Goal: Task Accomplishment & Management: Complete application form

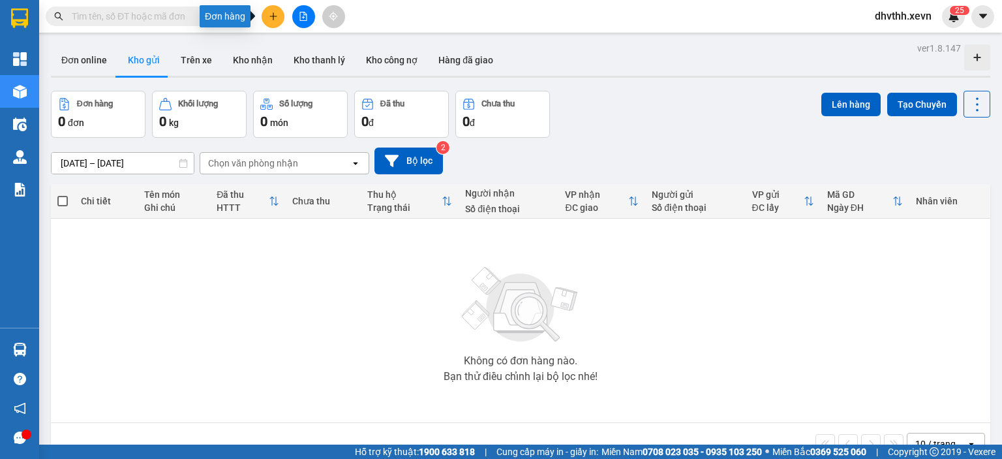
click at [268, 8] on button at bounding box center [273, 16] width 23 height 23
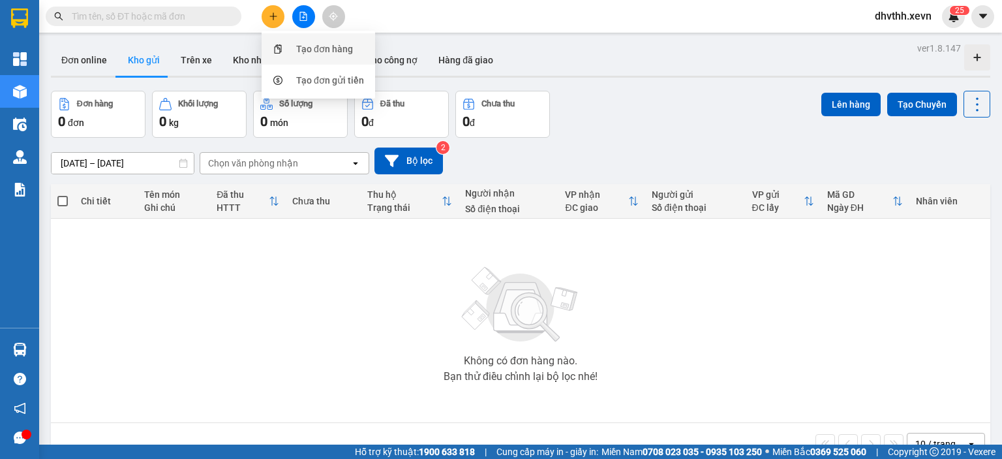
click at [296, 54] on div "Tạo đơn hàng" at bounding box center [324, 49] width 57 height 14
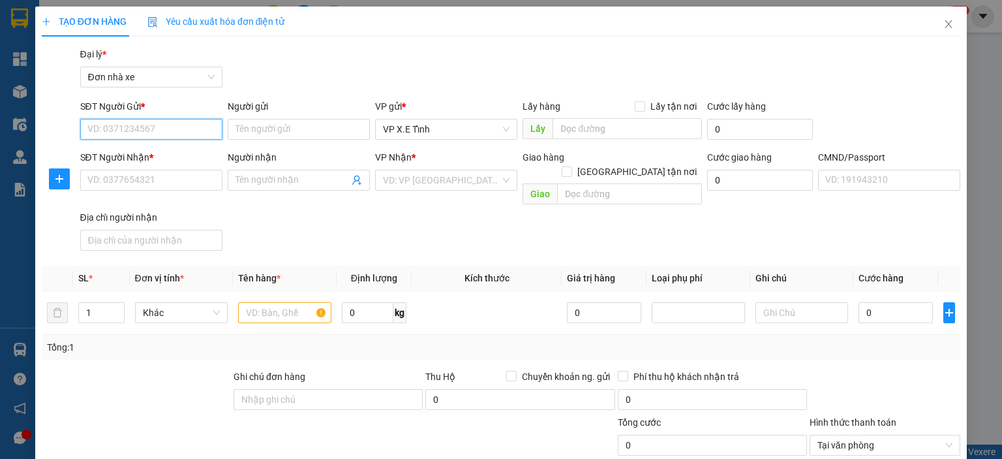
click at [135, 133] on input "SĐT Người Gửi *" at bounding box center [151, 129] width 142 height 21
click at [254, 132] on input "Người gửi" at bounding box center [299, 129] width 142 height 21
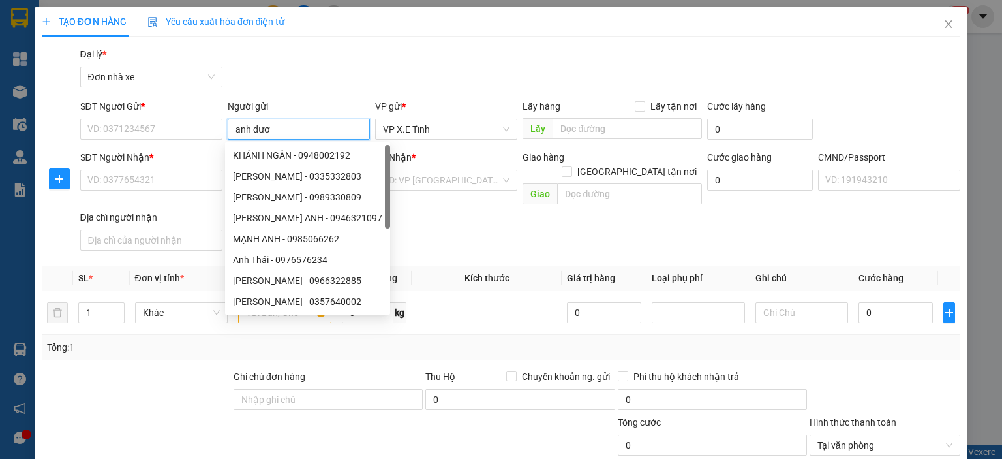
type input "anh dươn"
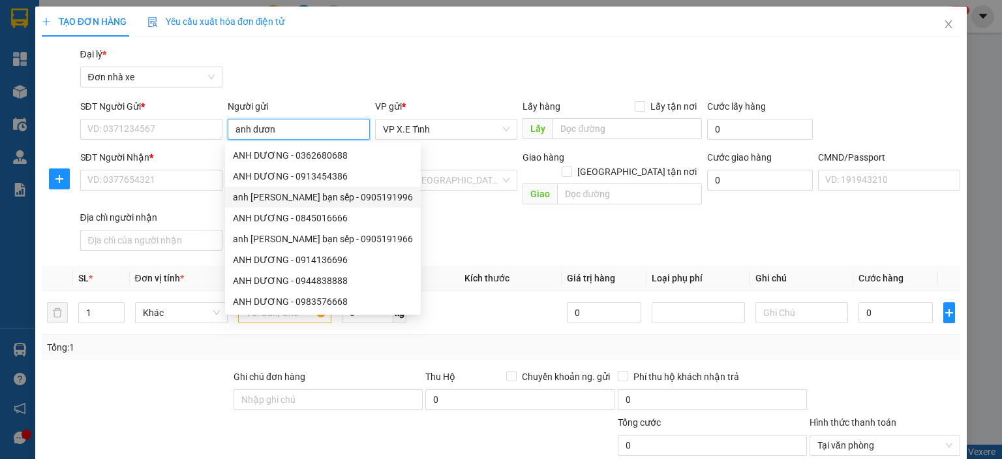
click at [300, 200] on div "anh [PERSON_NAME] bạn sếp - 0905191996" at bounding box center [323, 197] width 180 height 14
type input "0905191996"
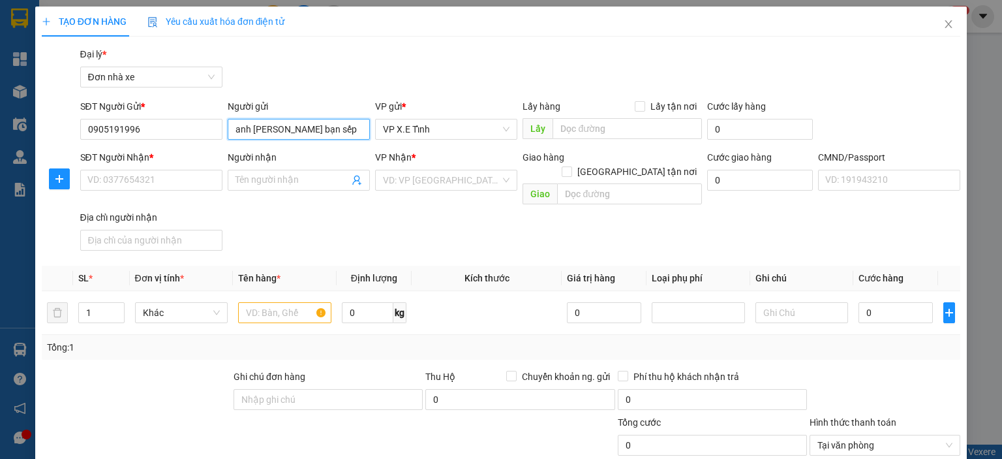
type input "anh [PERSON_NAME] bạn sếp"
click at [271, 177] on input "Người nhận" at bounding box center [293, 180] width 114 height 14
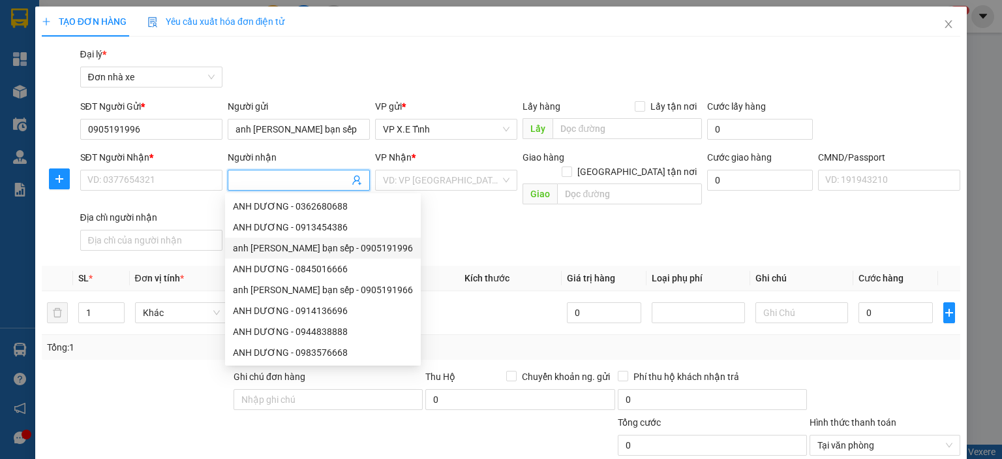
click at [279, 245] on div "anh [PERSON_NAME] bạn sếp - 0905191996" at bounding box center [323, 248] width 180 height 14
type input "0905191996"
type input "anh [PERSON_NAME] bạn sếp"
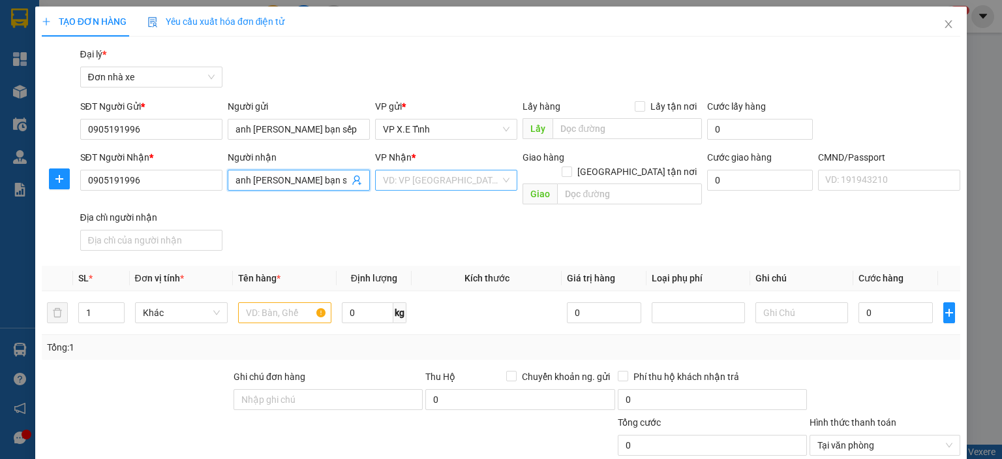
click at [474, 181] on input "search" at bounding box center [441, 180] width 117 height 20
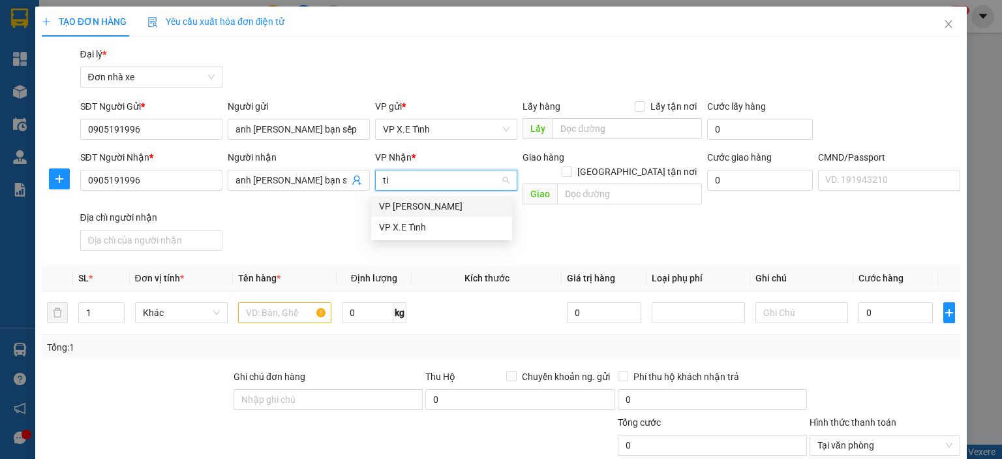
type input "tin"
click at [459, 228] on div "VP X.E Tỉnh" at bounding box center [441, 227] width 125 height 14
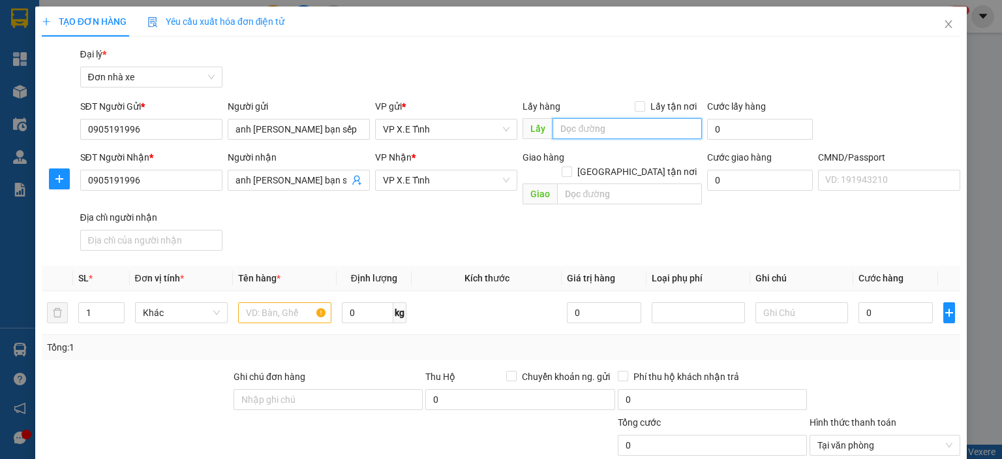
click at [583, 130] on input "text" at bounding box center [627, 128] width 149 height 21
click at [579, 133] on input "text" at bounding box center [627, 128] width 149 height 21
type input "g"
type input "[PERSON_NAME]"
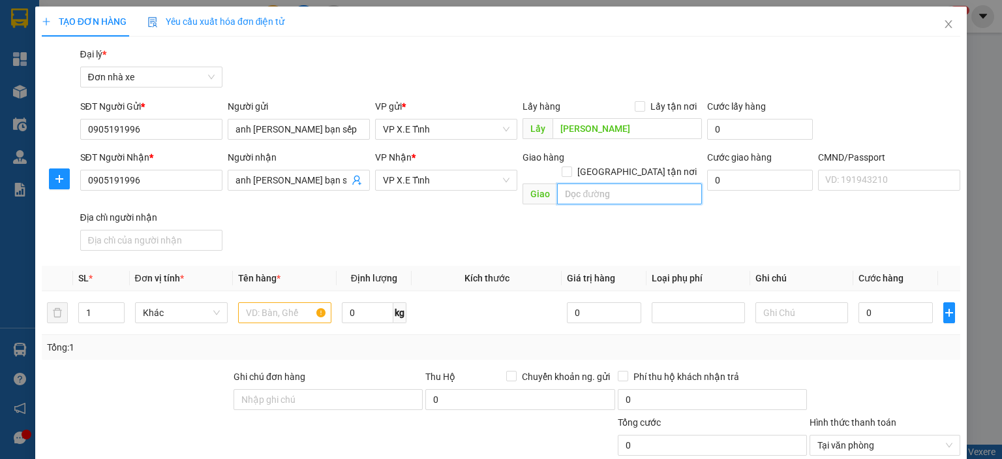
click at [587, 183] on input "text" at bounding box center [629, 193] width 145 height 21
type input "[GEOGRAPHIC_DATA]"
click at [574, 217] on div "SĐT Người Nhận * 0905191996 Người nhận anh Dương bạn sếp VP Nhận * VP X.E Tỉnh …" at bounding box center [521, 203] width 886 height 106
click at [279, 302] on input "text" at bounding box center [284, 312] width 93 height 21
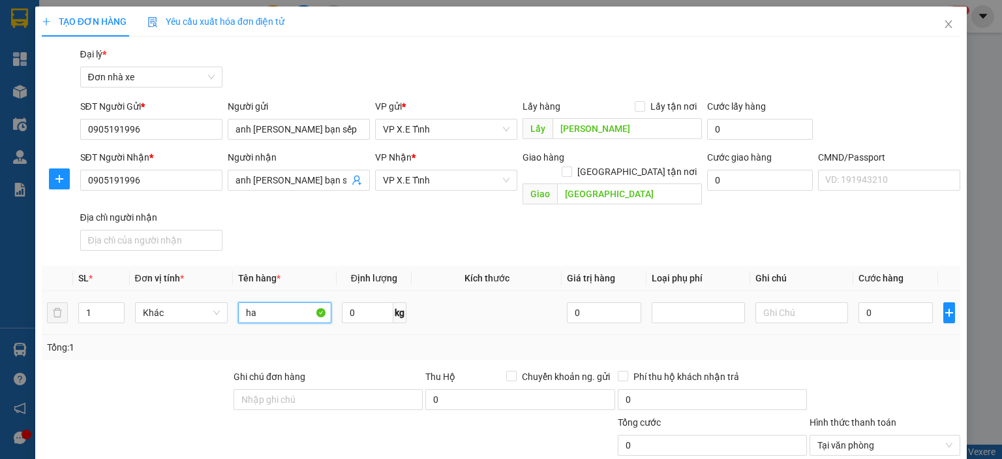
type input "h"
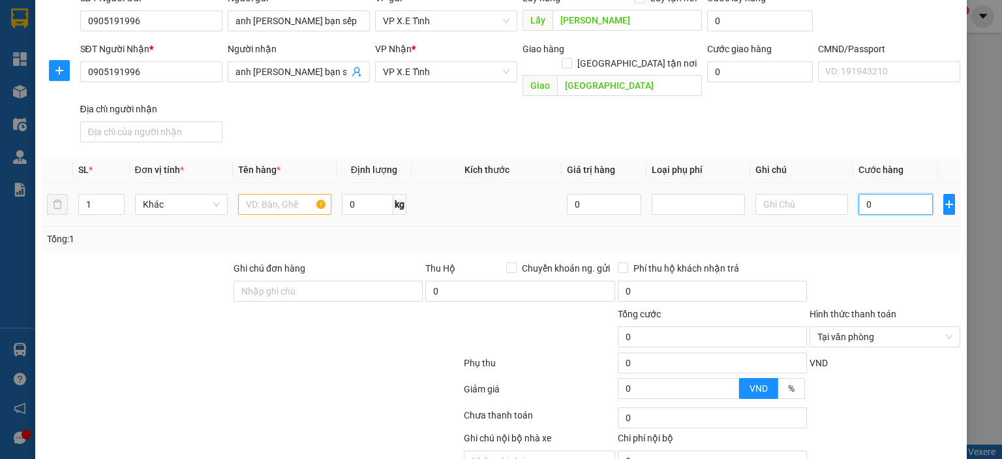
click at [872, 194] on input "0" at bounding box center [896, 204] width 74 height 21
type input "1"
type input "11"
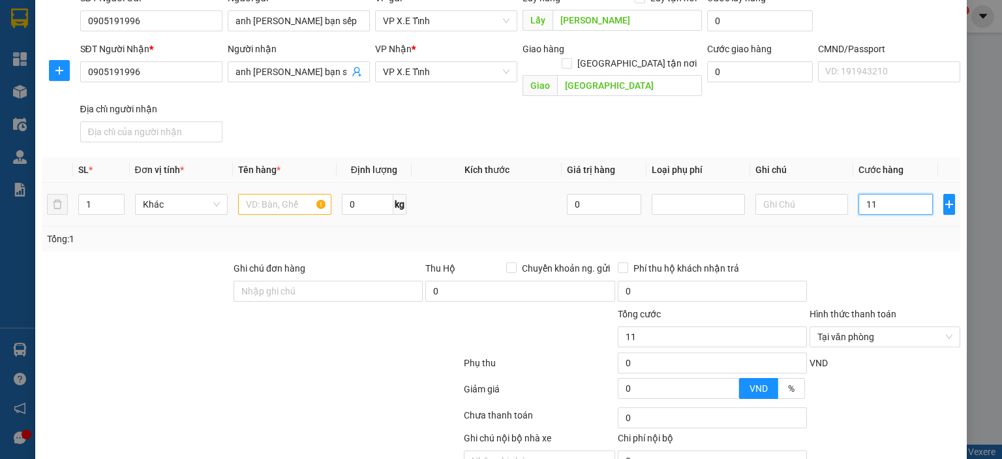
type input "110"
type input "1.100"
type input "11.000"
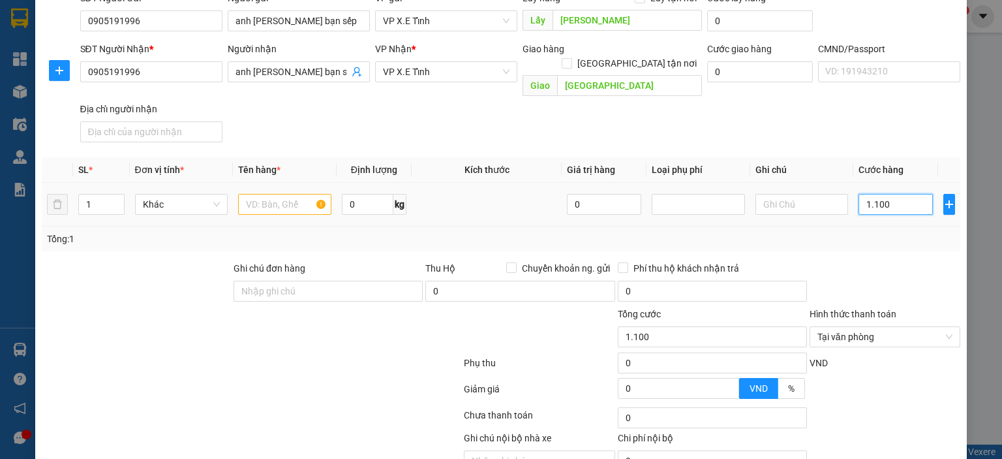
type input "11.000"
type input "110.000"
type input "1.100.000"
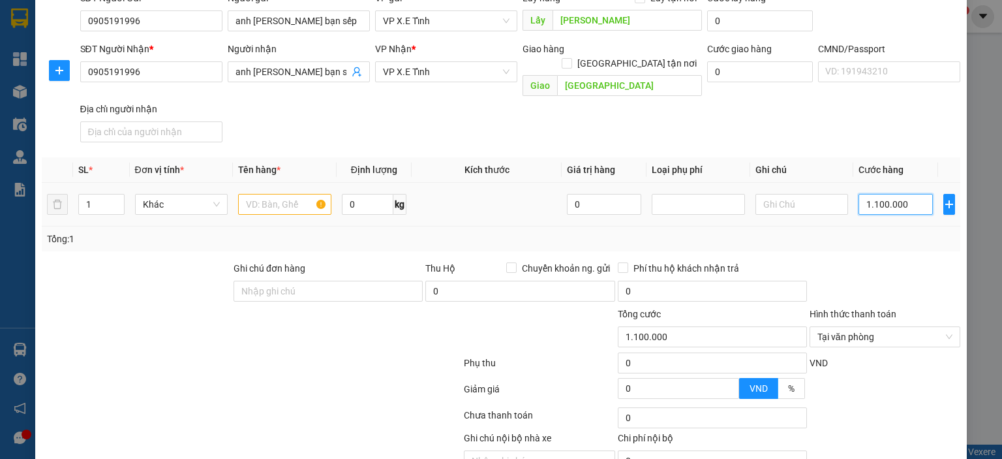
type input "11.000.000"
click at [872, 237] on div "Transit Pickup Surcharge Ids Transit Deliver Surcharge Ids Transit Deliver Surc…" at bounding box center [501, 220] width 919 height 563
type input "11.000.000"
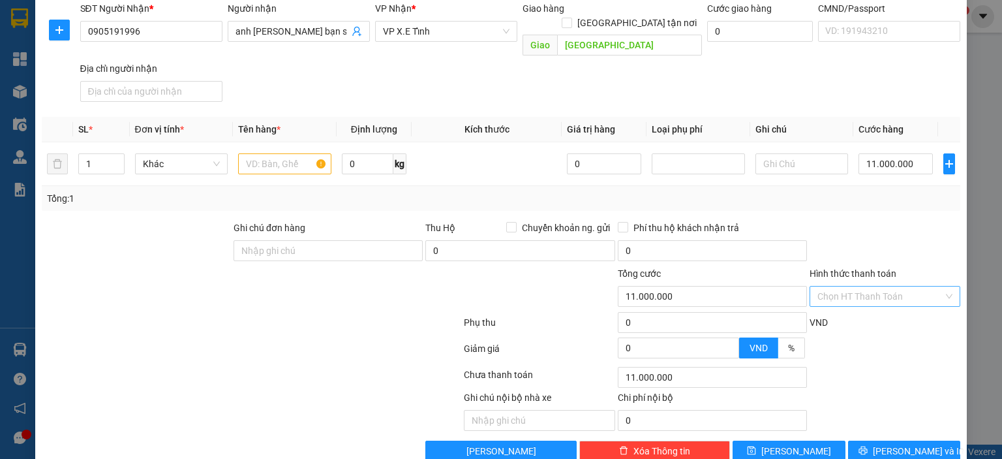
scroll to position [160, 0]
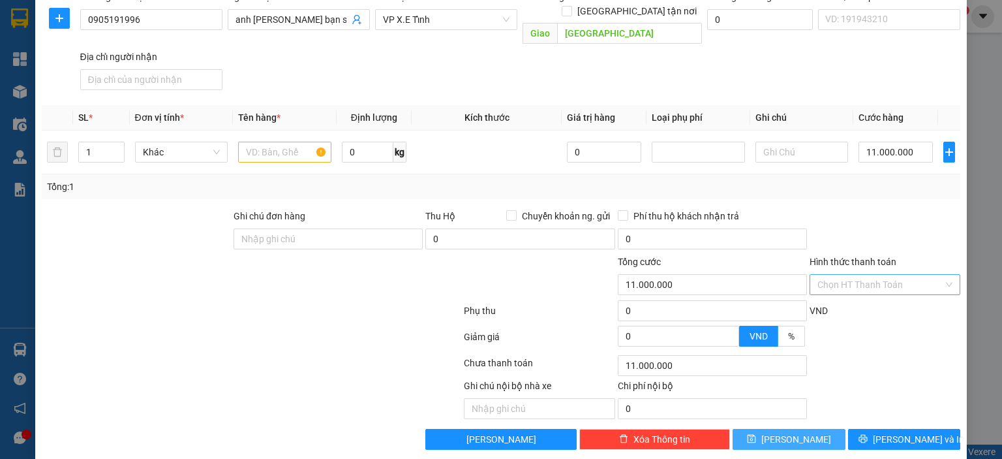
click at [791, 432] on span "[PERSON_NAME]" at bounding box center [796, 439] width 70 height 14
click at [283, 142] on input "text" at bounding box center [284, 152] width 93 height 21
type input "lẻ"
click at [806, 429] on button "[PERSON_NAME]" at bounding box center [789, 439] width 113 height 21
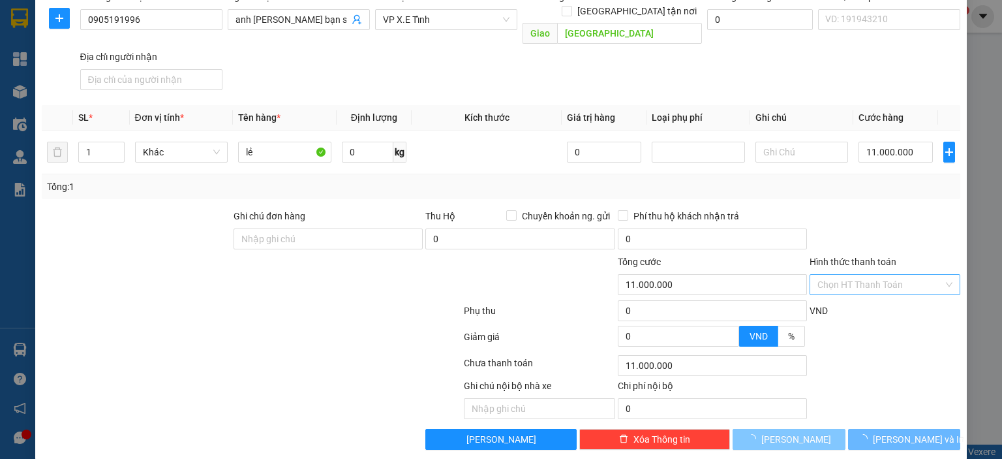
type input "0"
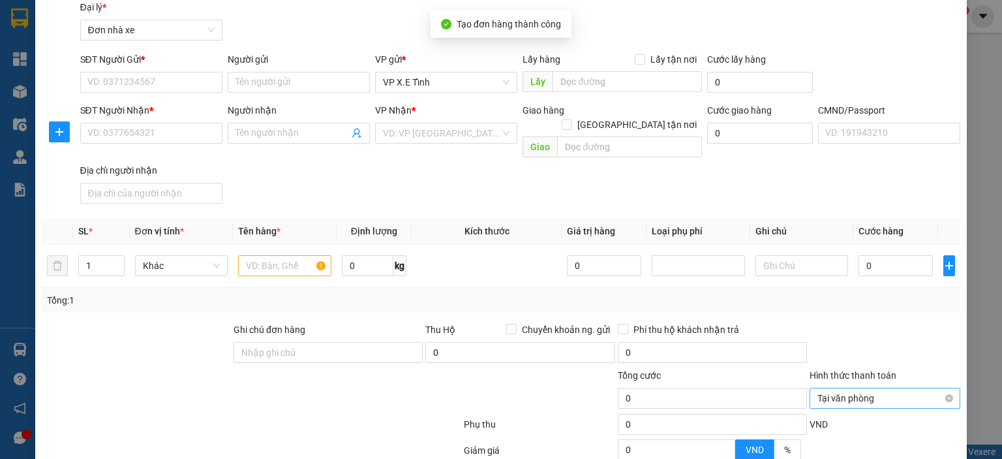
scroll to position [0, 0]
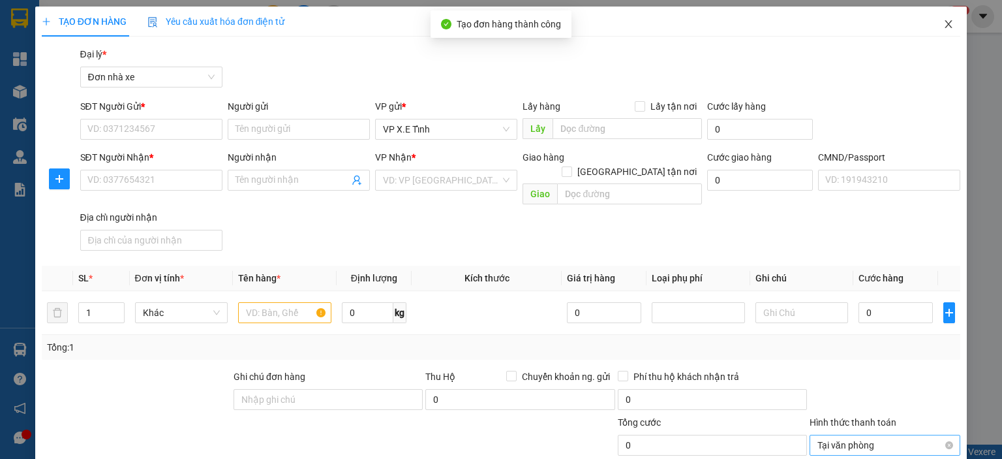
click at [943, 27] on icon "close" at bounding box center [948, 24] width 10 height 10
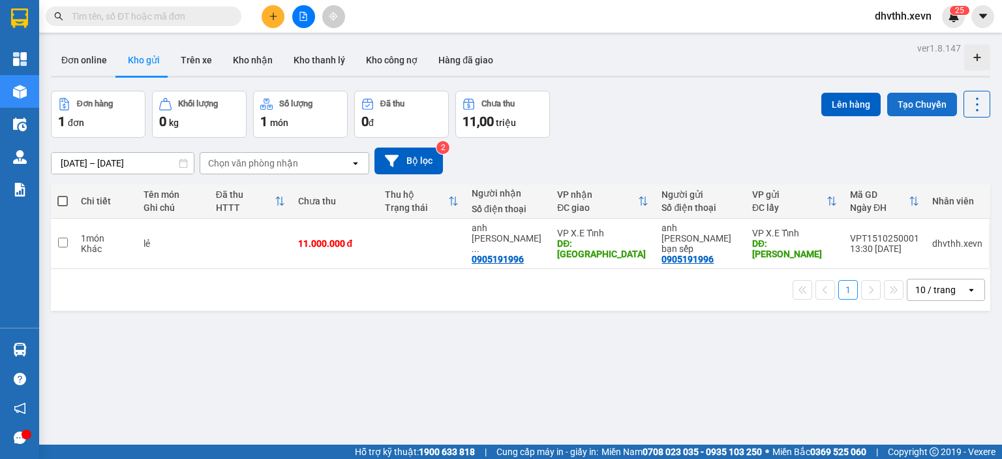
click at [909, 102] on button "Tạo Chuyến" at bounding box center [922, 104] width 70 height 23
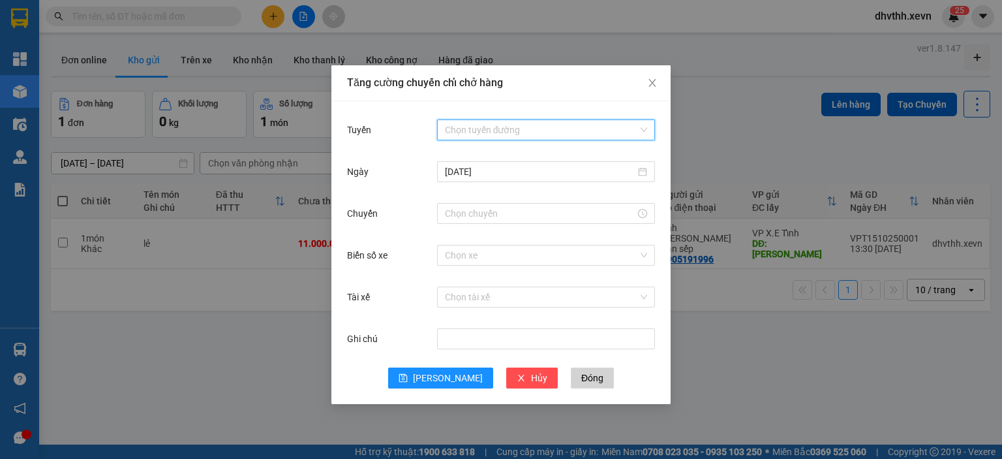
click at [515, 130] on input "Tuyến" at bounding box center [541, 130] width 193 height 20
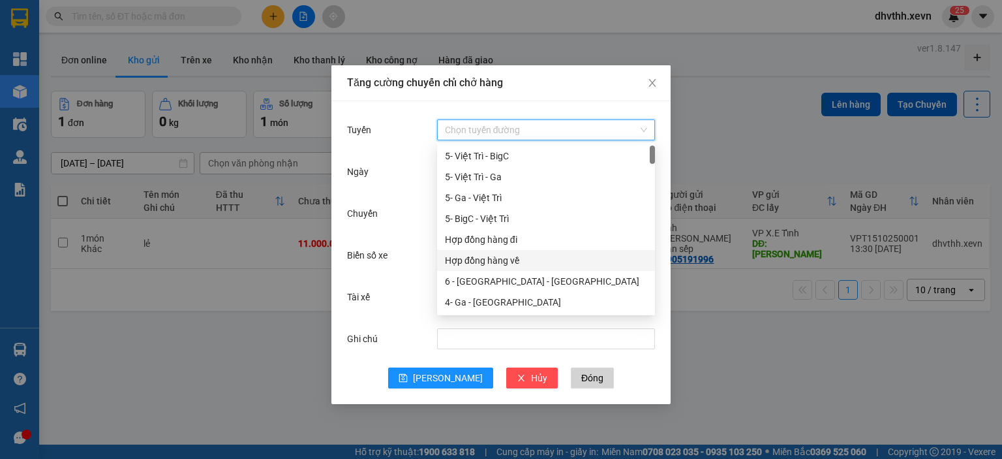
click at [515, 258] on div "Hợp đồng hàng về" at bounding box center [546, 260] width 202 height 14
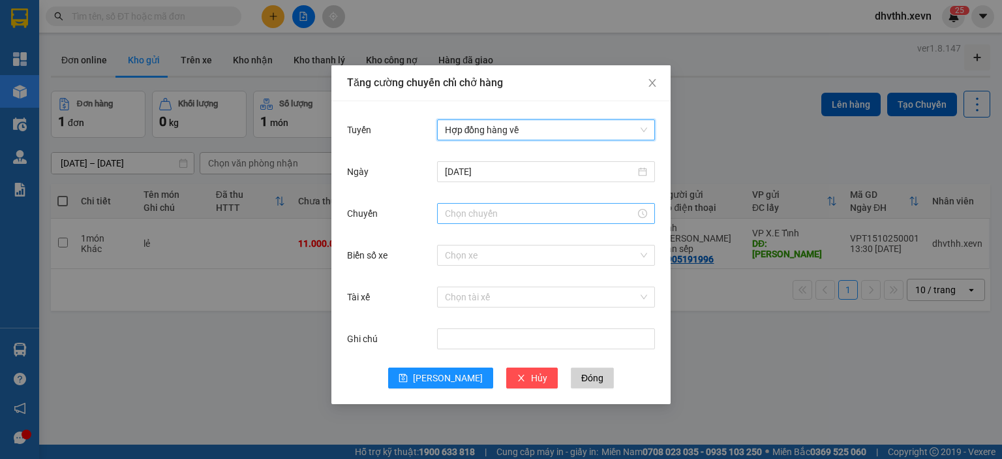
click at [528, 216] on input "Chuyến" at bounding box center [540, 213] width 191 height 14
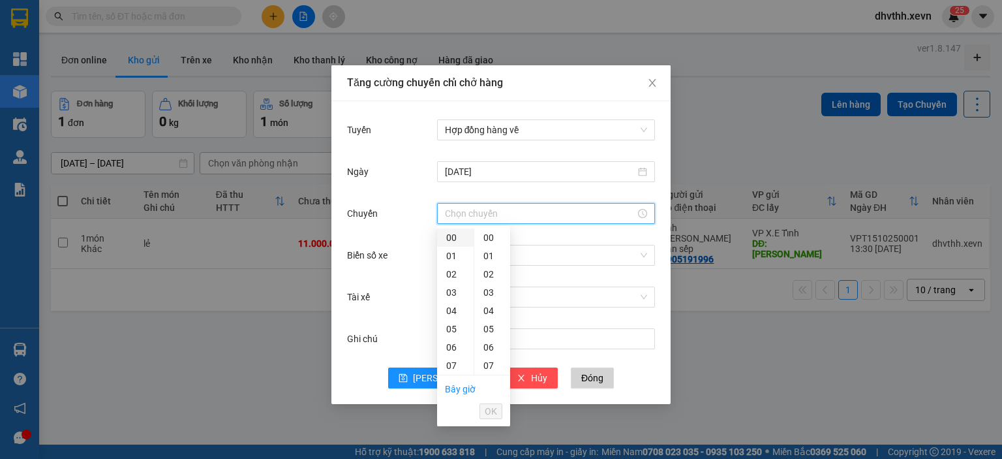
click at [451, 234] on div "00" at bounding box center [455, 237] width 37 height 18
type input "00:00"
click at [490, 407] on span "OK" at bounding box center [491, 411] width 12 height 14
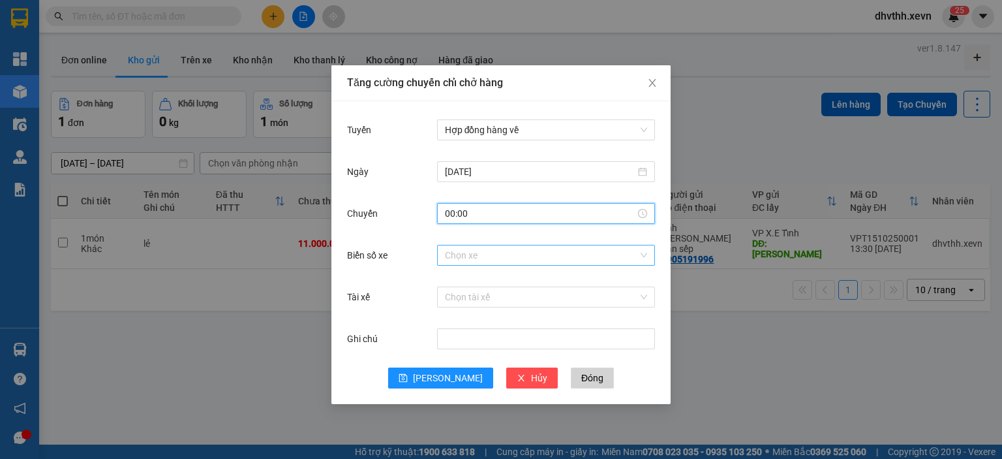
click at [490, 260] on input "Biển số xe" at bounding box center [541, 255] width 193 height 20
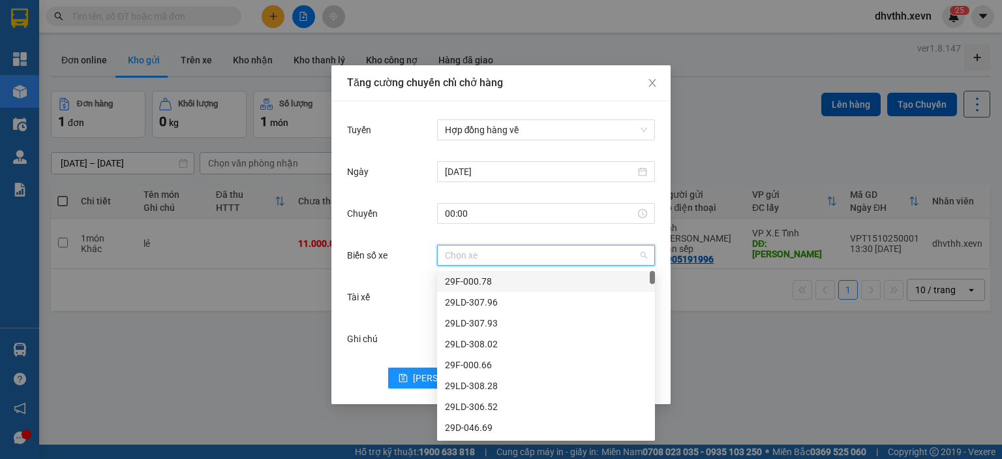
click at [490, 260] on input "Biển số xe" at bounding box center [541, 255] width 193 height 20
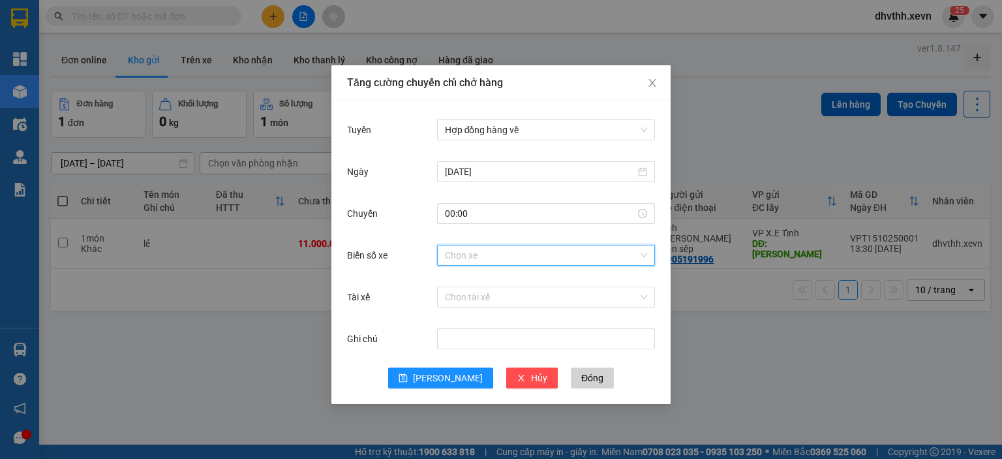
click at [519, 260] on input "Biển số xe" at bounding box center [541, 255] width 193 height 20
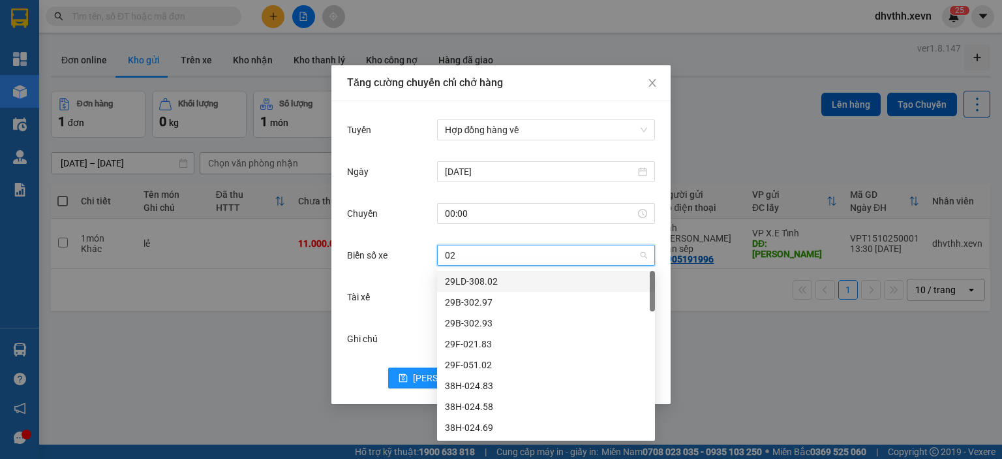
type input "023"
click at [516, 279] on div "29G-023.49" at bounding box center [546, 281] width 202 height 14
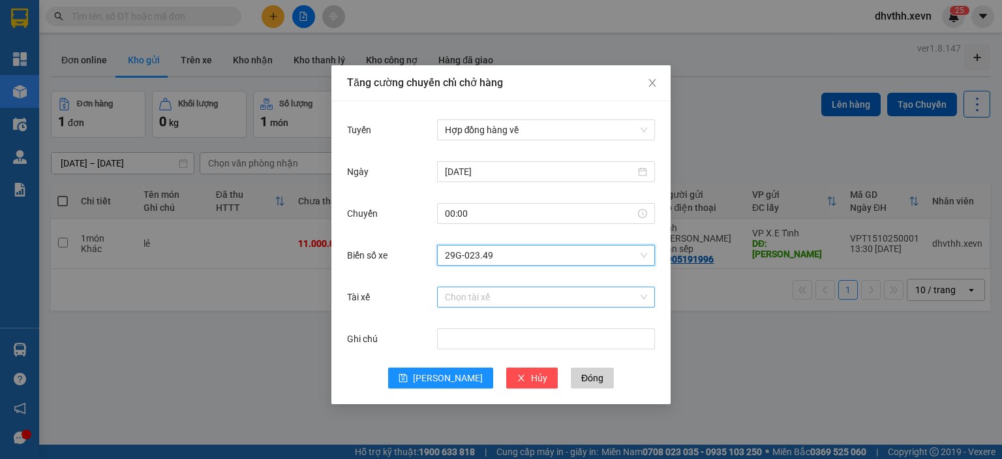
click at [513, 293] on input "Tài xế" at bounding box center [541, 297] width 193 height 20
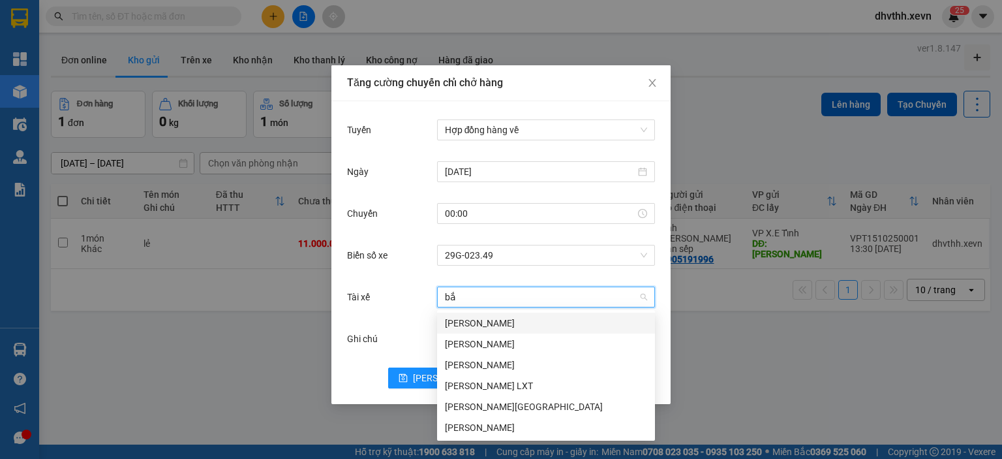
type input "bắc"
click at [504, 425] on div "[PERSON_NAME]" at bounding box center [546, 427] width 202 height 14
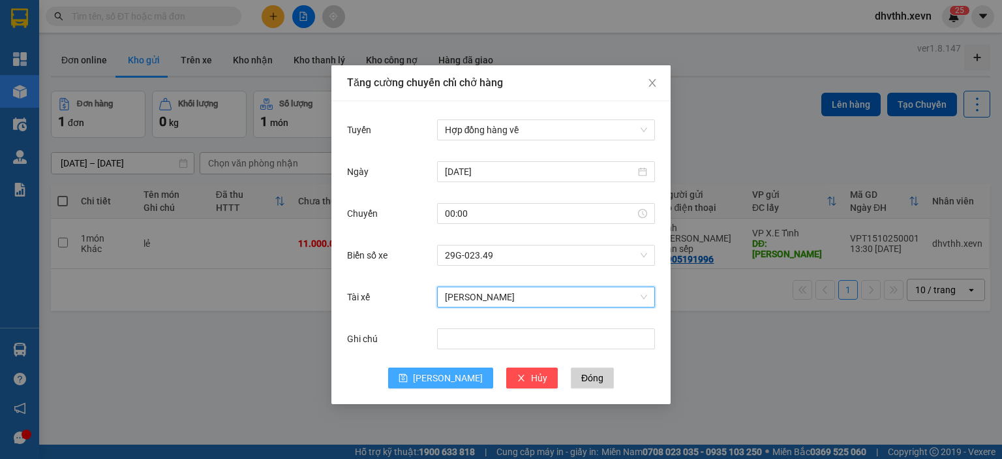
click at [442, 380] on span "[PERSON_NAME]" at bounding box center [448, 378] width 70 height 14
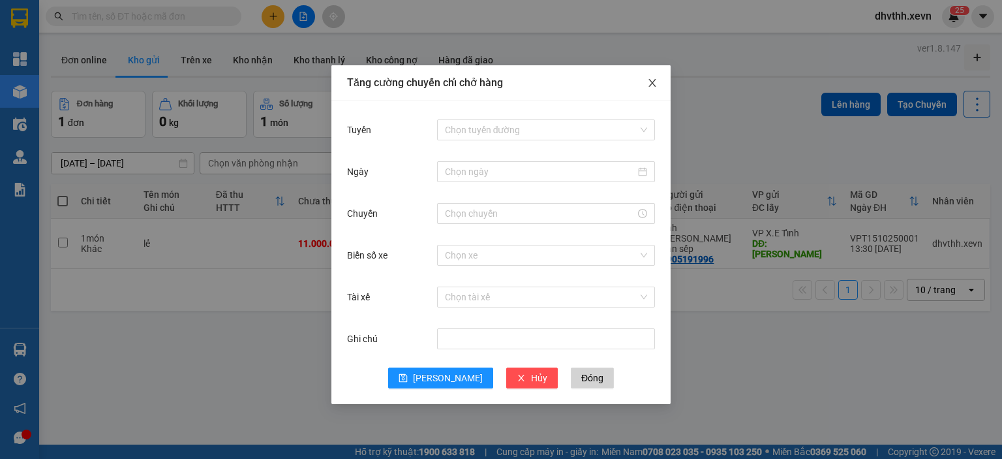
click at [655, 84] on icon "close" at bounding box center [652, 83] width 10 height 10
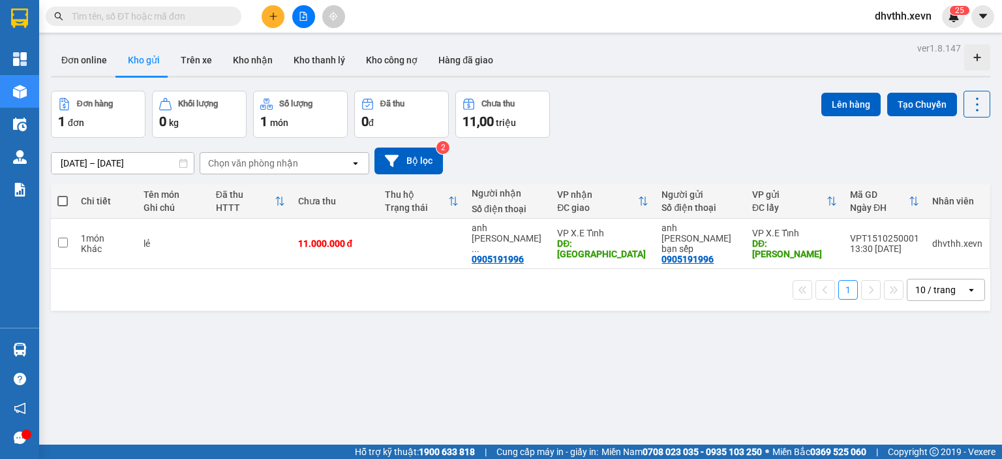
click at [676, 119] on div "Đơn hàng 1 đơn Khối lượng 0 kg Số lượng 1 món Đã thu 0 đ Chưa thu 11,00 triệu L…" at bounding box center [521, 114] width 940 height 47
click at [856, 97] on button "Lên hàng" at bounding box center [850, 104] width 59 height 23
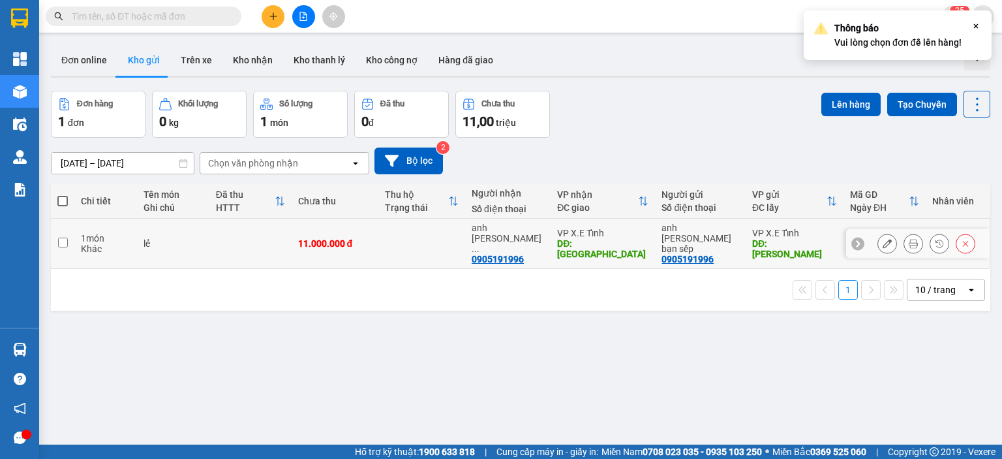
click at [62, 239] on input "checkbox" at bounding box center [63, 242] width 10 height 10
checkbox input "true"
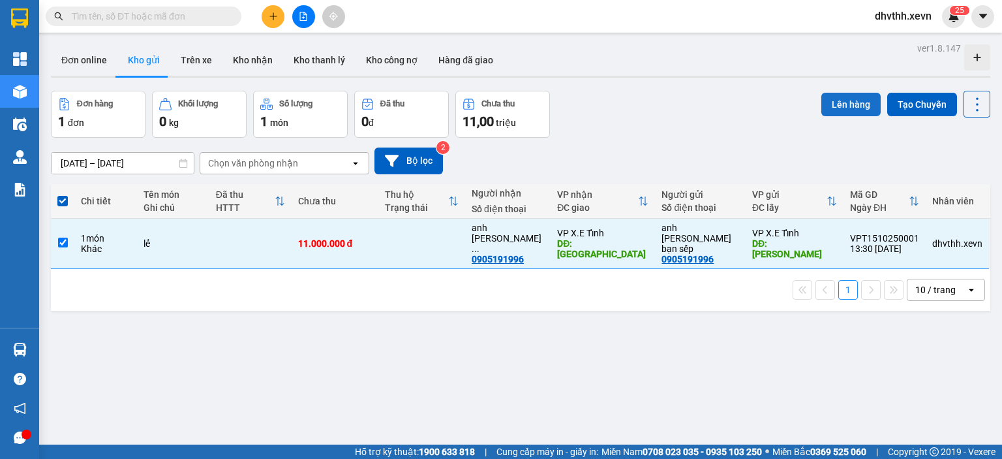
click at [837, 108] on button "Lên hàng" at bounding box center [850, 104] width 59 height 23
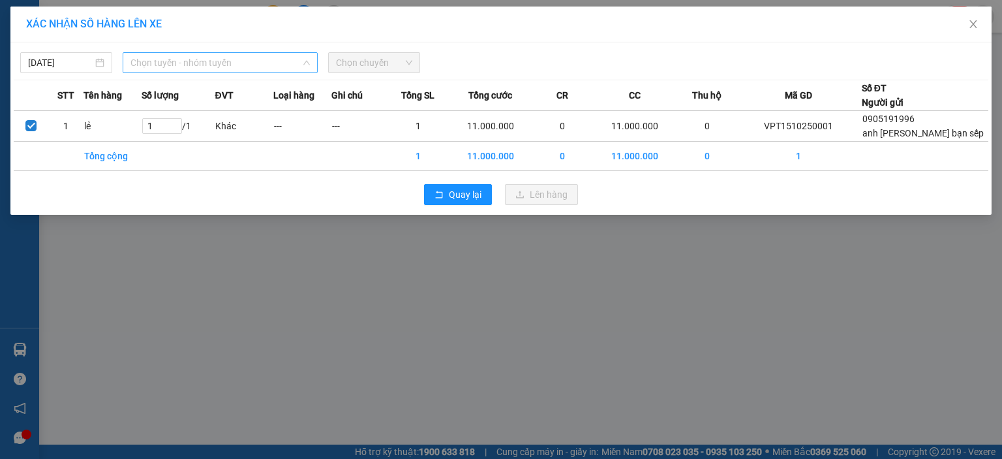
click at [280, 65] on span "Chọn tuyến - nhóm tuyến" at bounding box center [219, 63] width 179 height 20
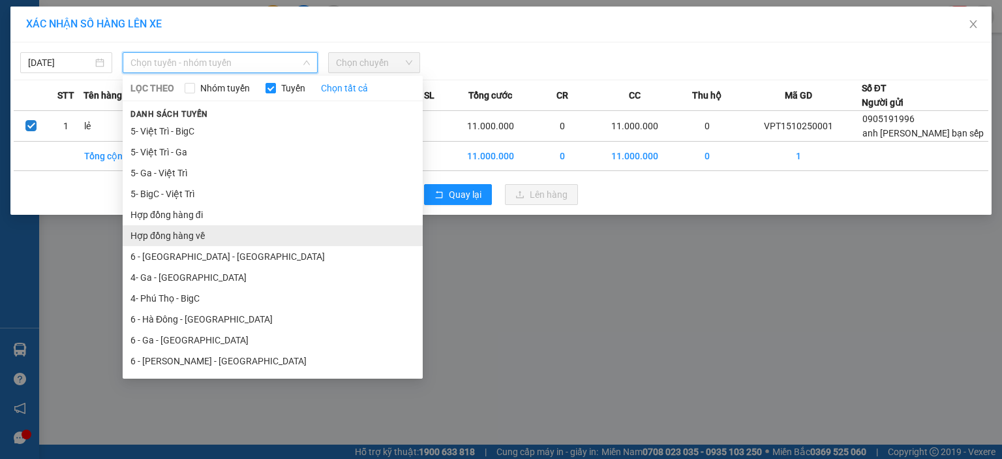
click at [204, 231] on li "Hợp đồng hàng về" at bounding box center [273, 235] width 300 height 21
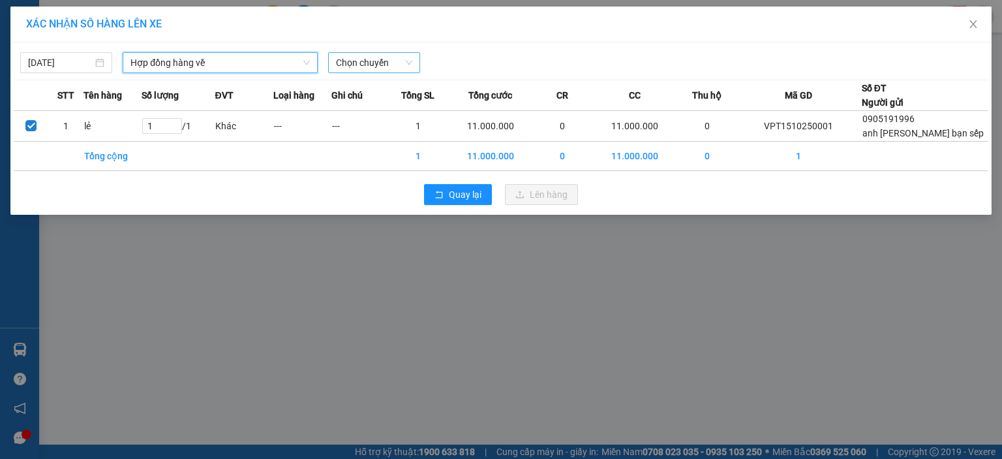
click at [388, 61] on span "Chọn chuyến" at bounding box center [374, 63] width 76 height 20
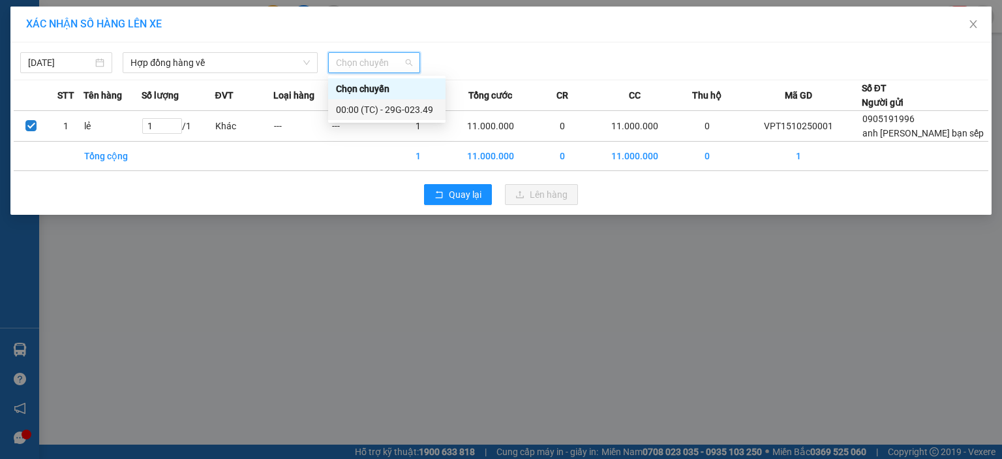
click at [393, 106] on div "00:00 (TC) - 29G-023.49" at bounding box center [387, 109] width 102 height 14
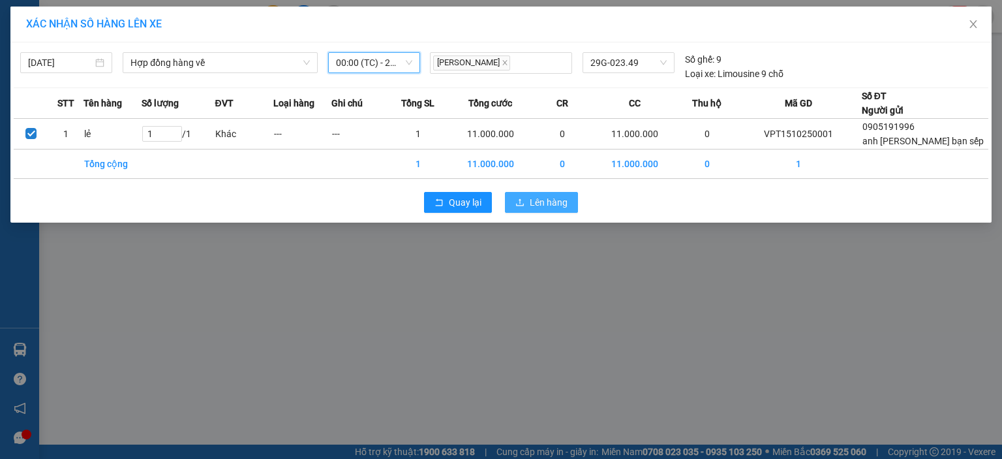
click at [518, 202] on icon "upload" at bounding box center [519, 202] width 9 height 9
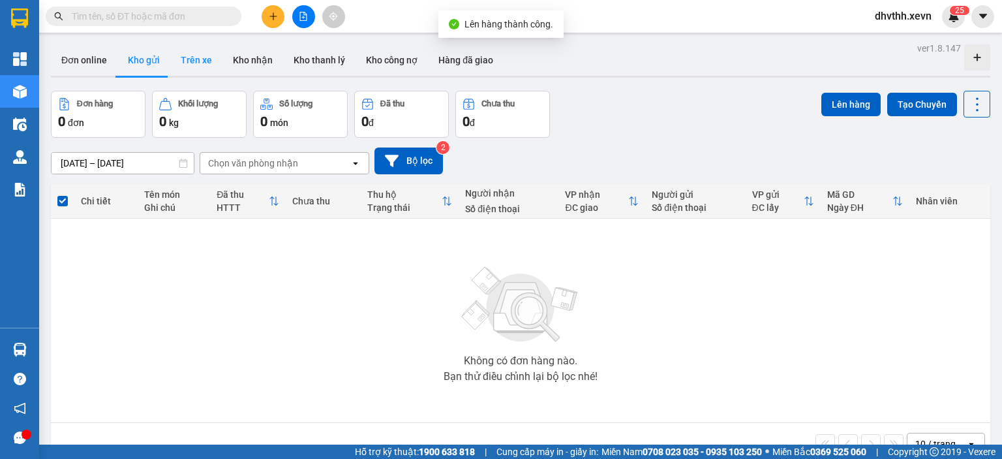
click at [183, 54] on button "Trên xe" at bounding box center [196, 59] width 52 height 31
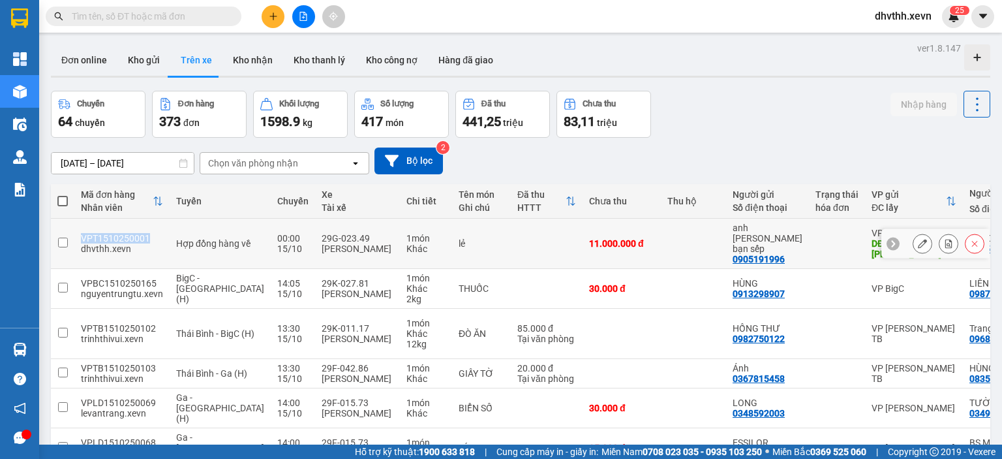
drag, startPoint x: 160, startPoint y: 231, endPoint x: 68, endPoint y: 230, distance: 92.7
click at [68, 230] on tr "VPT1510250001 dhvthh.xevn Hợp đồng hàng về 00:00 [DATE] 29G-023.49 [PERSON_NAME…" at bounding box center [617, 244] width 1133 height 50
checkbox input "true"
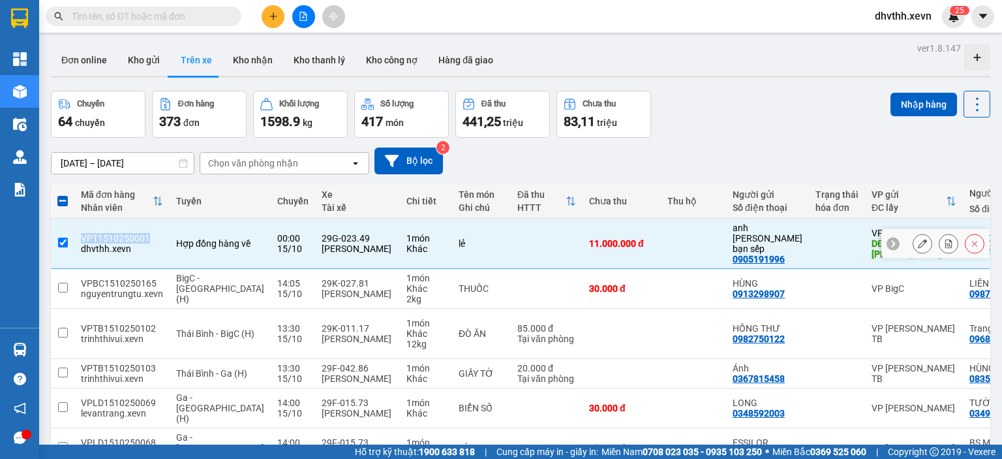
copy tr "VPT1510250001"
